Goal: Find specific page/section: Find specific page/section

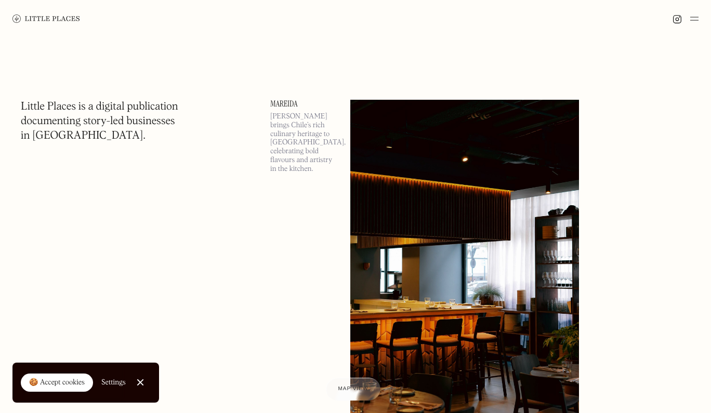
click at [696, 18] on img at bounding box center [695, 18] width 8 height 12
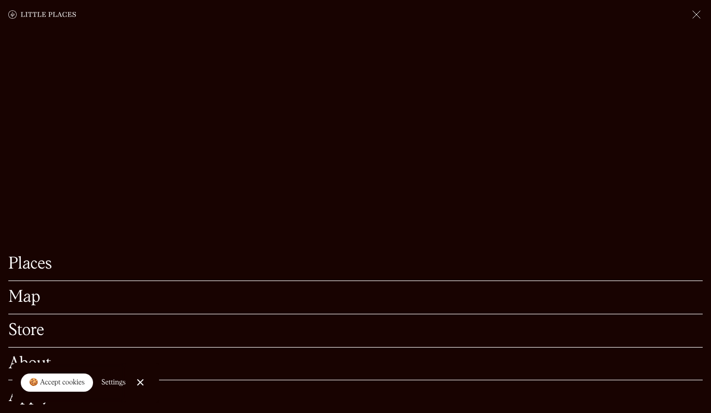
click at [48, 296] on link "Map" at bounding box center [355, 298] width 695 height 16
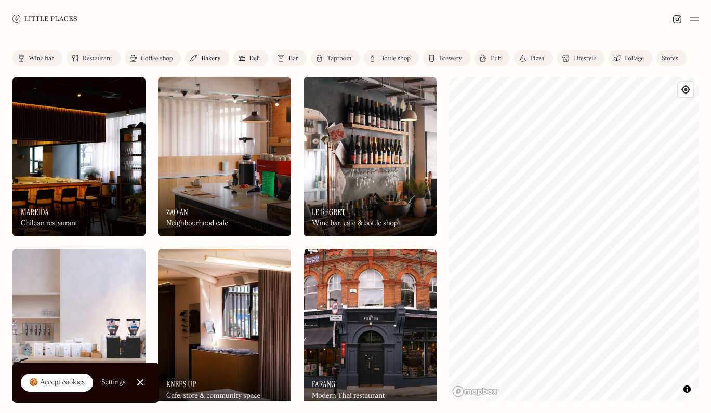
click at [46, 56] on div "Wine bar" at bounding box center [41, 59] width 25 height 6
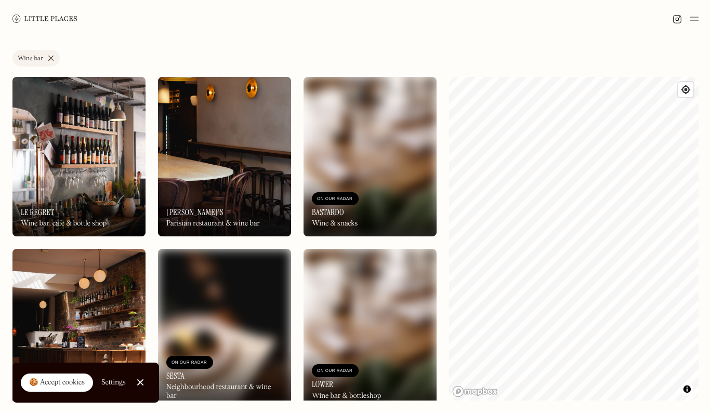
click at [51, 56] on link "Wine bar" at bounding box center [35, 58] width 47 height 17
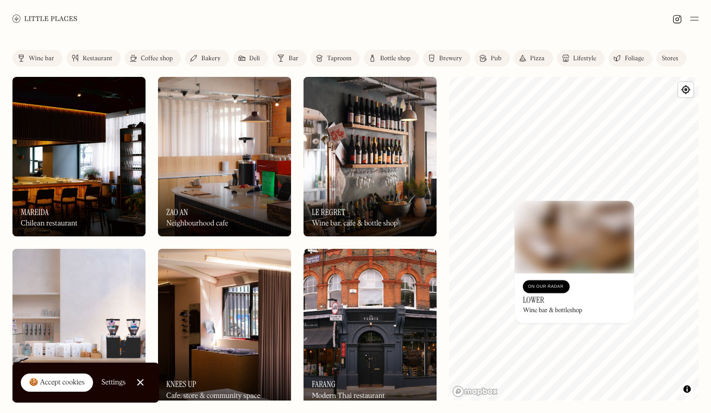
click at [599, 236] on div "© Mapbox © OpenStreetMap Improve this map On Our Radar Lower Wine bar & bottles…" at bounding box center [574, 239] width 250 height 324
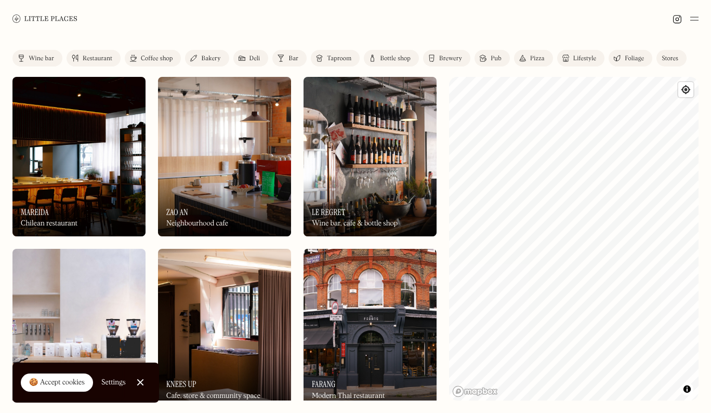
click at [711, 290] on html "Places Map Store About Apply 🍪 Accept cookies Settings Close Cookie Popup Close…" at bounding box center [355, 206] width 711 height 413
click at [373, 186] on div "On Our Radar Le Regret Wine bar, cafe & bottle shop" at bounding box center [370, 207] width 133 height 57
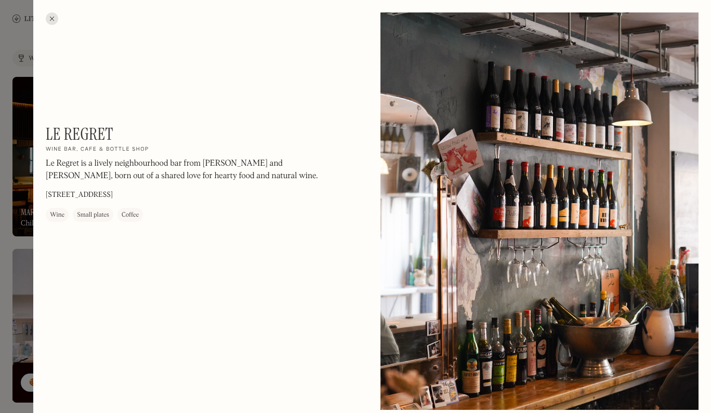
click at [51, 12] on div "Le Regret On Our Radar Wine bar, cafe & bottle shop Le Regret is a lively neigh…" at bounding box center [372, 206] width 678 height 413
click at [54, 23] on div at bounding box center [52, 18] width 12 height 12
